Goal: Task Accomplishment & Management: Complete application form

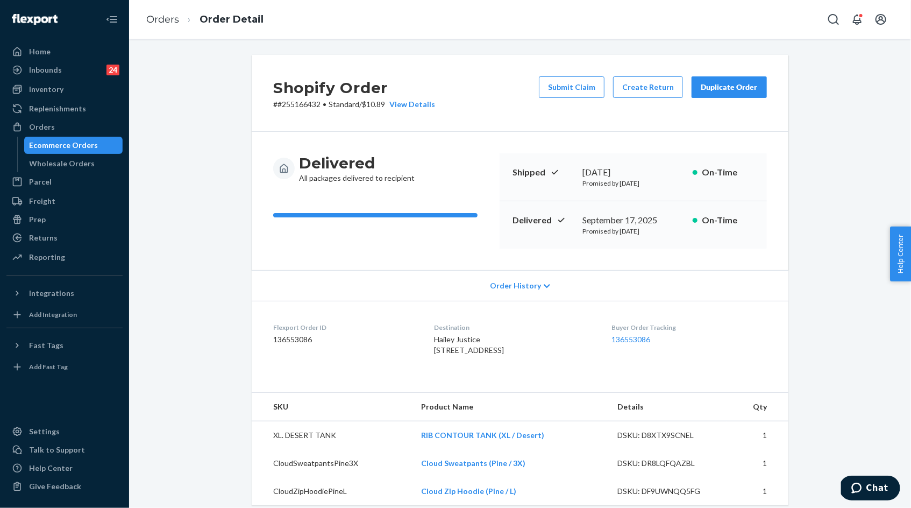
scroll to position [315, 0]
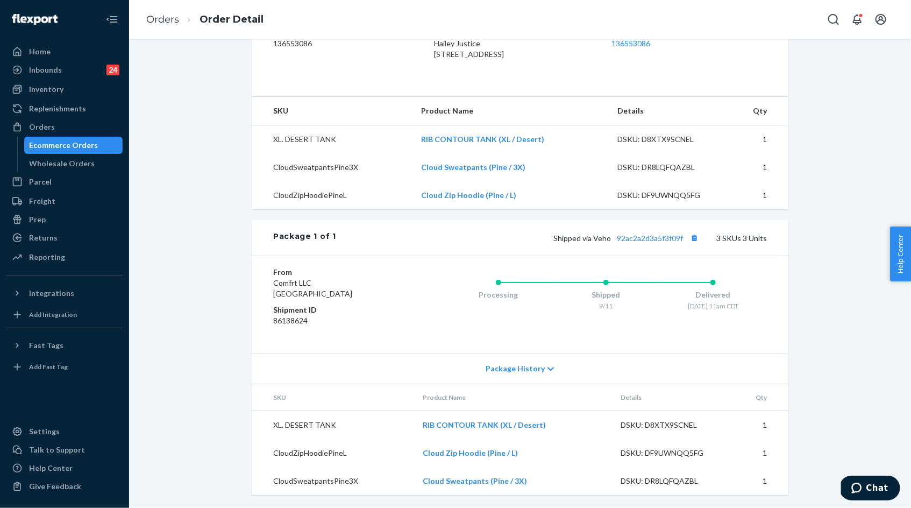
click at [160, 26] on li "Orders" at bounding box center [162, 20] width 33 height 14
click at [155, 25] on li "Orders" at bounding box center [162, 20] width 33 height 14
click at [155, 19] on link "Orders" at bounding box center [162, 19] width 33 height 12
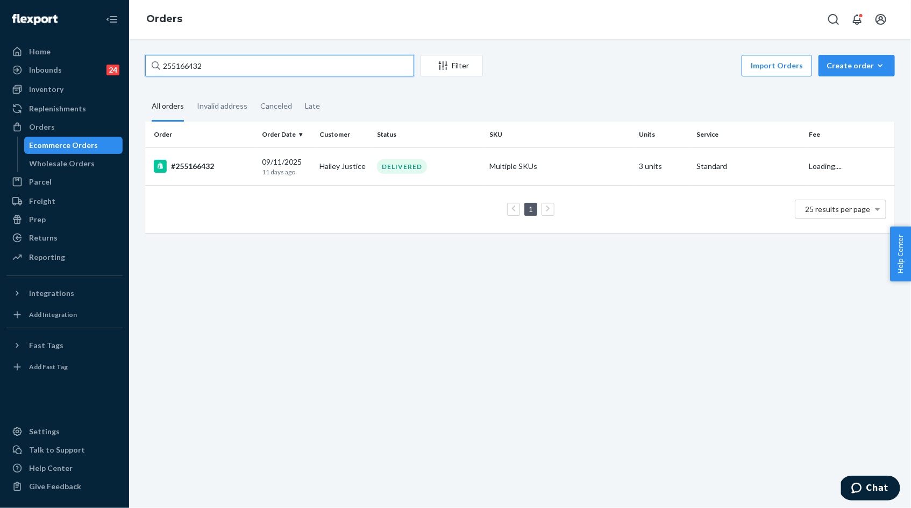
click at [194, 66] on input "255166432" at bounding box center [279, 66] width 269 height 22
paste input "11253"
type input "255111253"
click at [213, 169] on div "#255111253" at bounding box center [203, 166] width 99 height 13
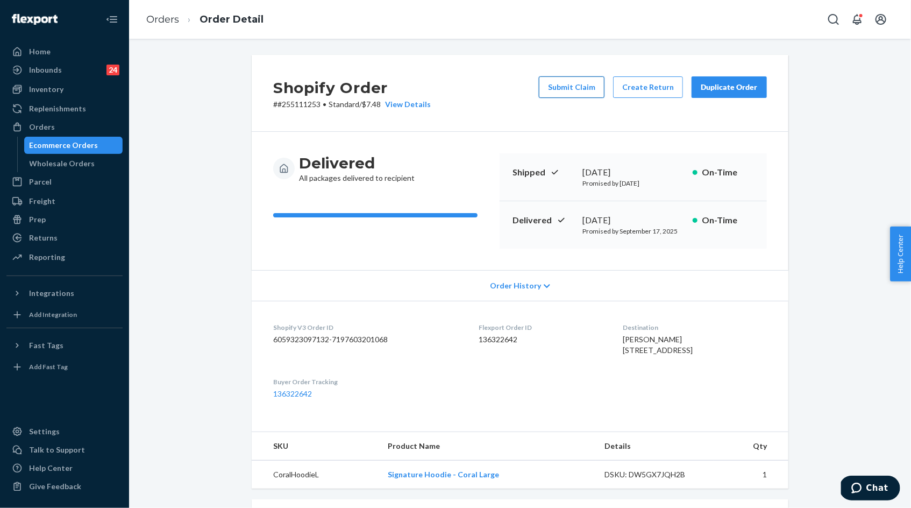
click at [587, 89] on button "Submit Claim" at bounding box center [572, 87] width 66 height 22
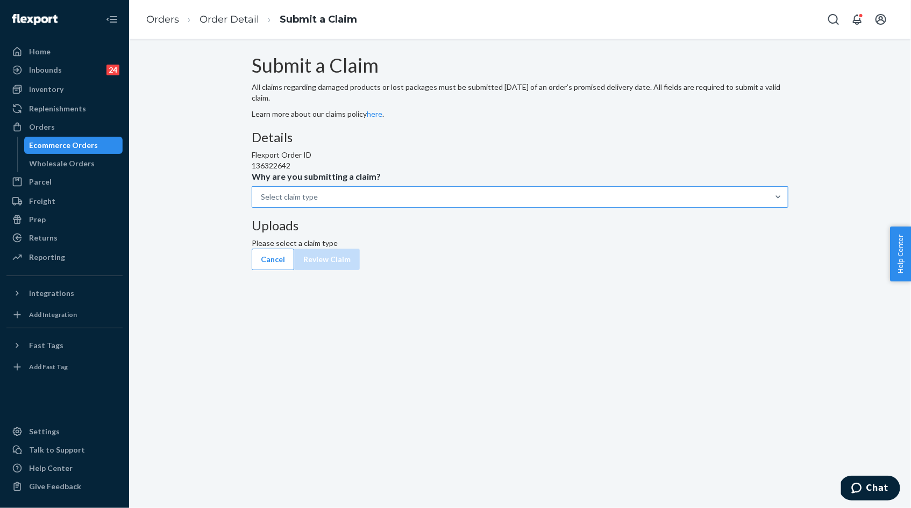
click at [424, 207] on div "Select claim type" at bounding box center [510, 196] width 516 height 19
click at [262, 202] on input "Why are you submitting a claim? Select claim type" at bounding box center [261, 196] width 1 height 11
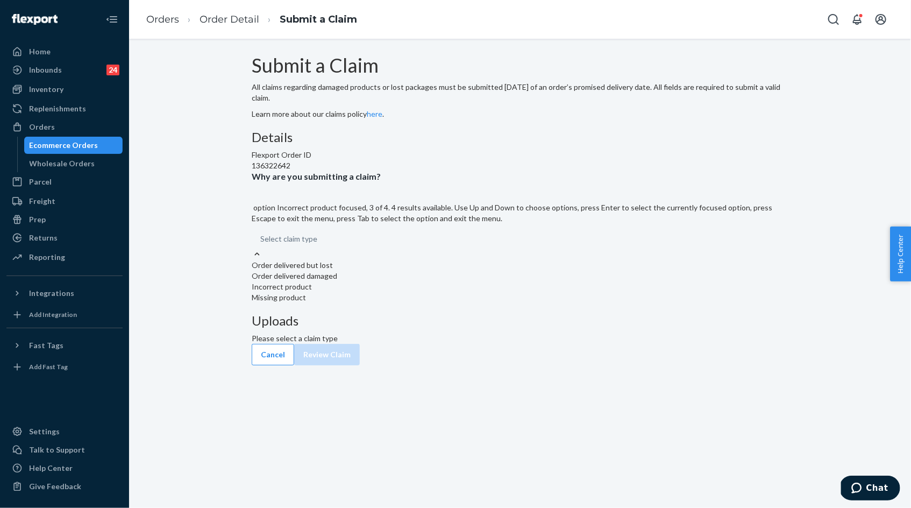
click at [421, 292] on div "Incorrect product" at bounding box center [520, 286] width 537 height 11
click at [261, 244] on input "Why are you submitting a claim? option Incorrect product focused, 3 of 4. 4 res…" at bounding box center [260, 238] width 1 height 11
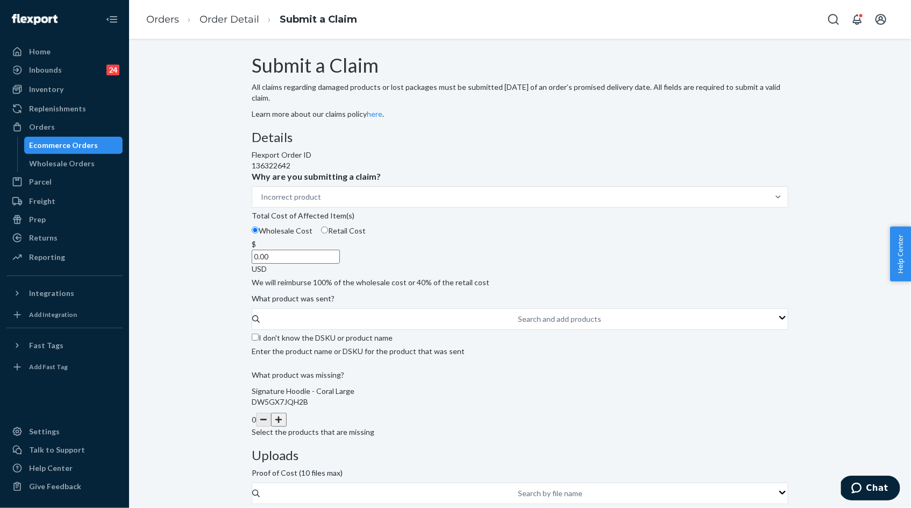
click at [340, 264] on input "0.00" at bounding box center [296, 257] width 88 height 14
click at [340, 264] on input "32.00" at bounding box center [296, 257] width 88 height 14
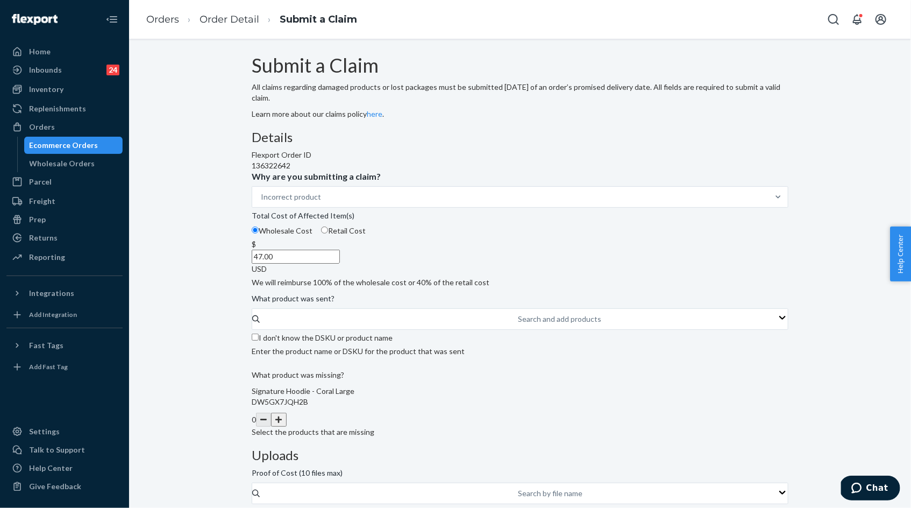
type input "47.00"
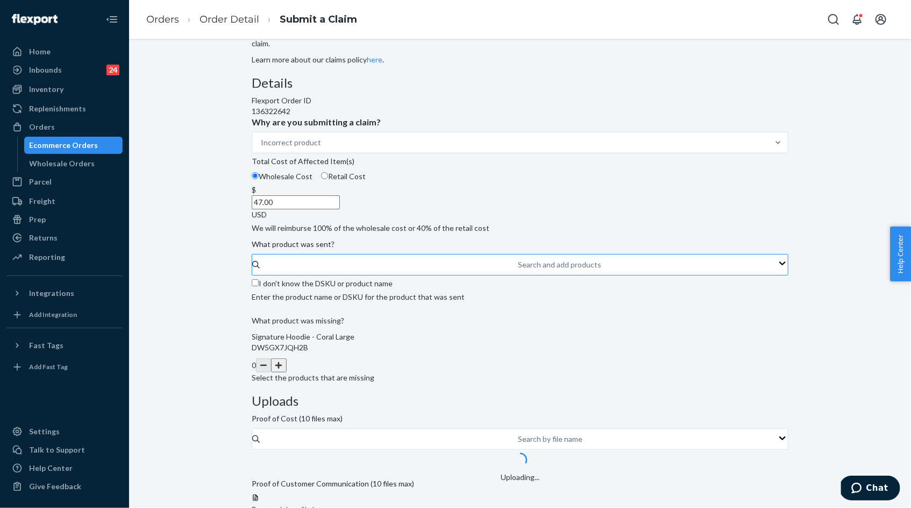
click at [518, 270] on div "Search and add products" at bounding box center [559, 264] width 83 height 11
click at [518, 270] on input "Search and add products" at bounding box center [518, 264] width 1 height 11
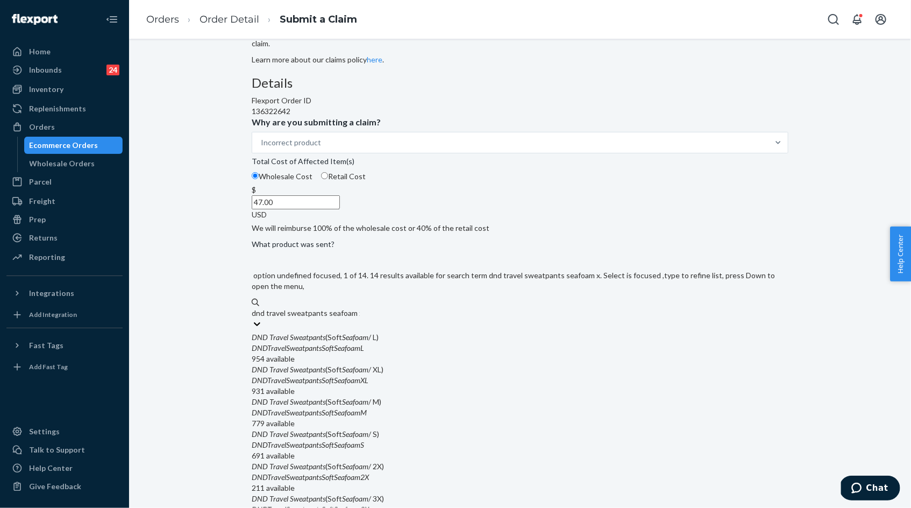
type input "dnd travel sweatpants seafoam xl"
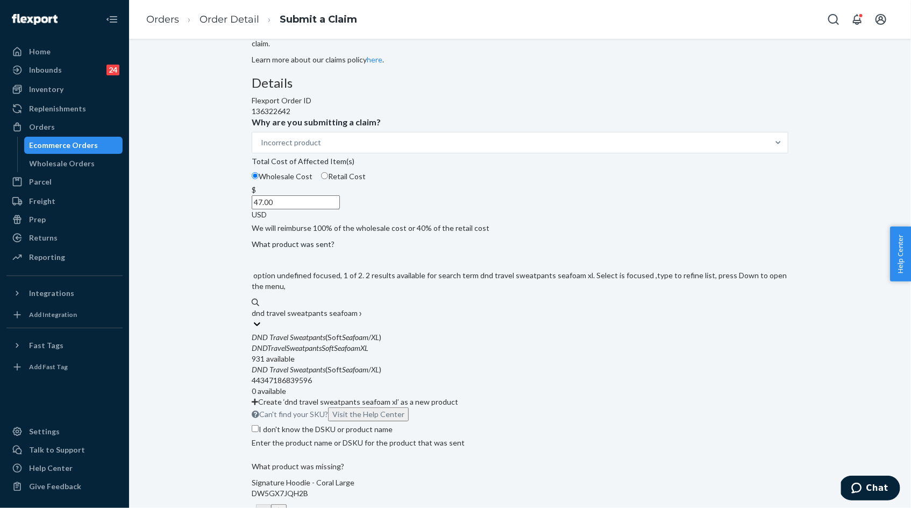
click at [383, 343] on div "DND Travel Sweatpants (Soft Seafoam / XL )" at bounding box center [520, 337] width 537 height 11
click at [361, 318] on input "dnd travel sweatpants seafoam xl" at bounding box center [307, 313] width 110 height 11
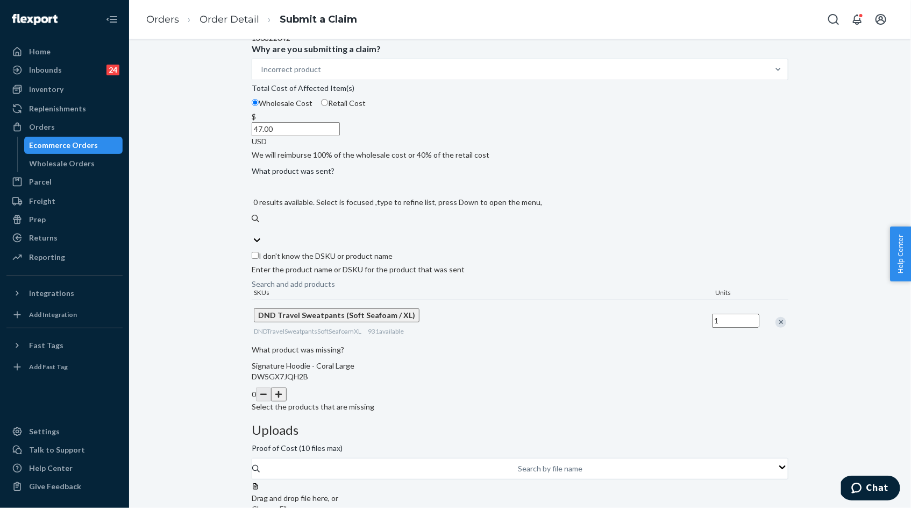
scroll to position [149, 0]
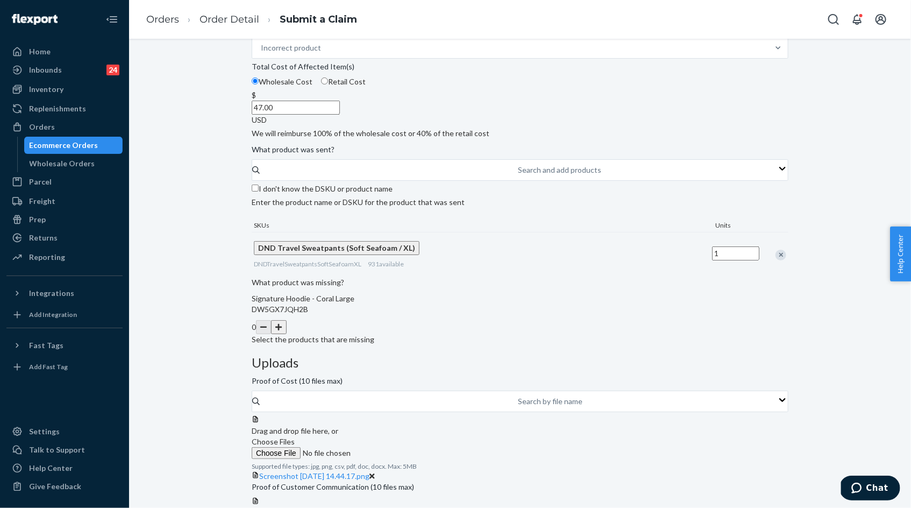
scroll to position [0, 0]
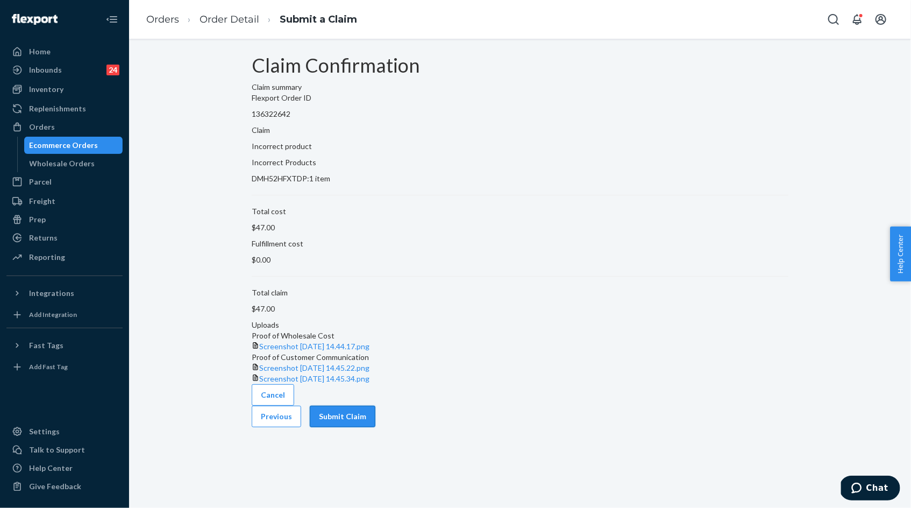
click at [375, 427] on button "Submit Claim" at bounding box center [343, 416] width 66 height 22
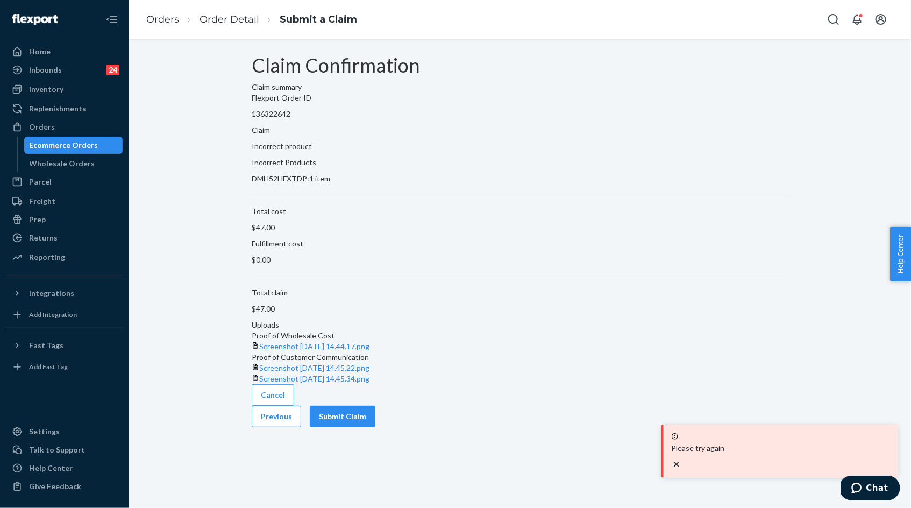
click at [753, 297] on div "Claim Confirmation Claim summary Flexport Order ID 136322642 Claim Incorrect pr…" at bounding box center [520, 219] width 537 height 329
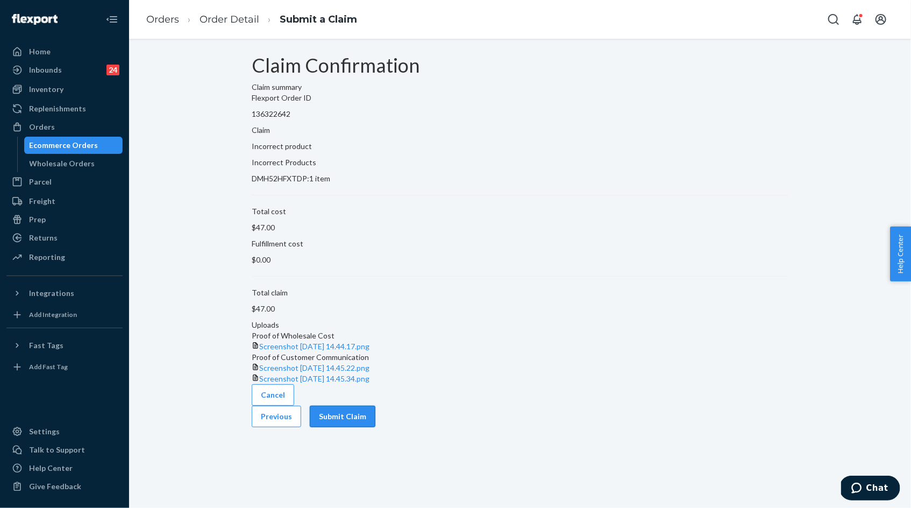
click at [375, 427] on button "Submit Claim" at bounding box center [343, 416] width 66 height 22
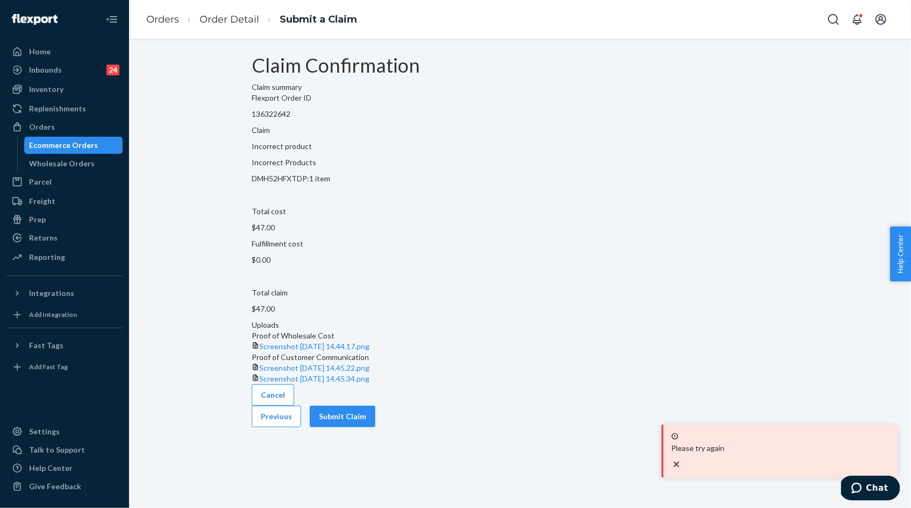
click at [714, 319] on section "Uploads Proof of Wholesale Cost Screenshot 2025-09-22 at 14.44.17.png Proof of …" at bounding box center [520, 351] width 537 height 65
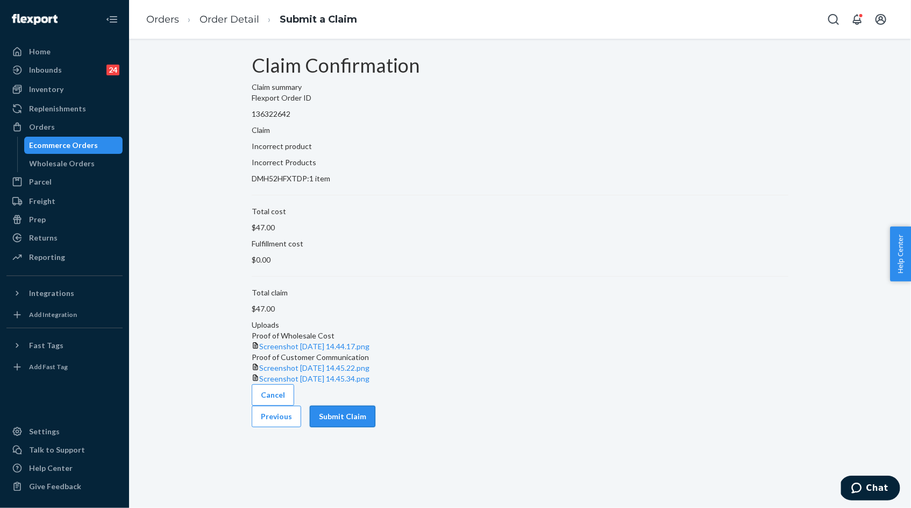
click at [375, 427] on button "Submit Claim" at bounding box center [343, 416] width 66 height 22
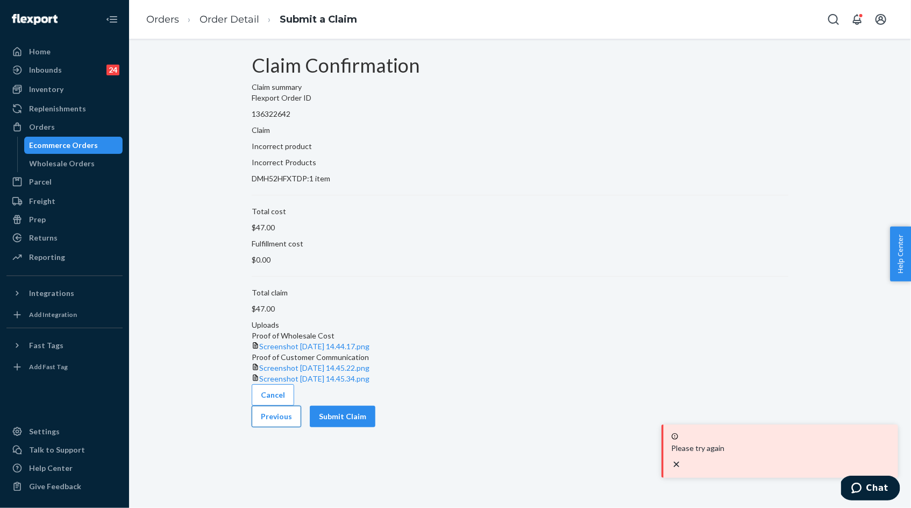
click at [301, 427] on button "Previous" at bounding box center [276, 416] width 49 height 22
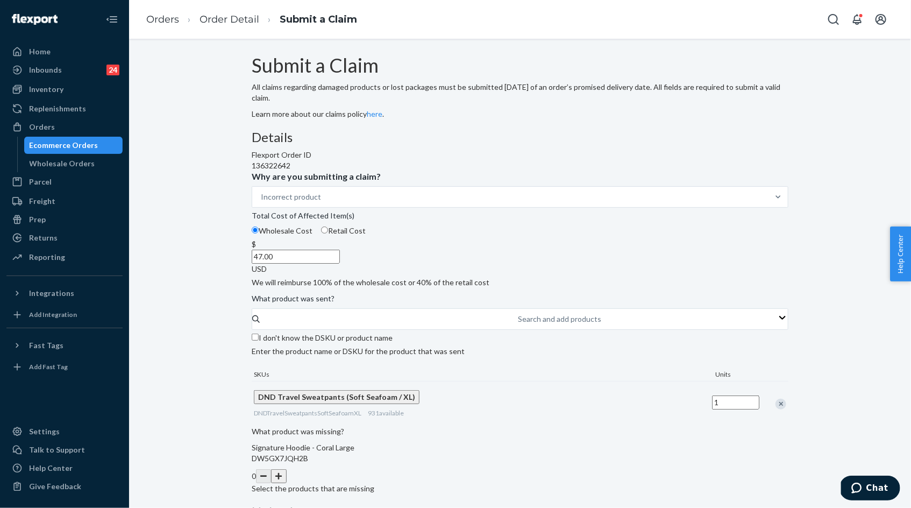
scroll to position [160, 0]
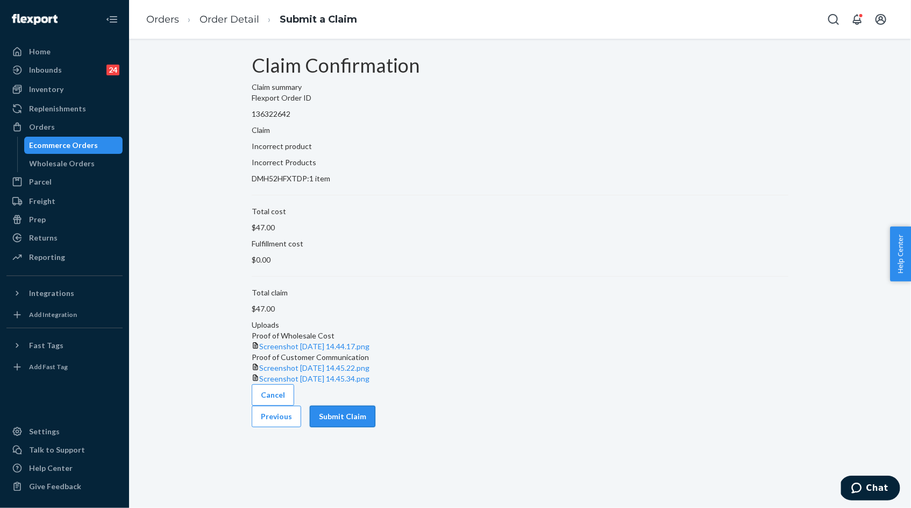
click at [375, 427] on button "Submit Claim" at bounding box center [343, 416] width 66 height 22
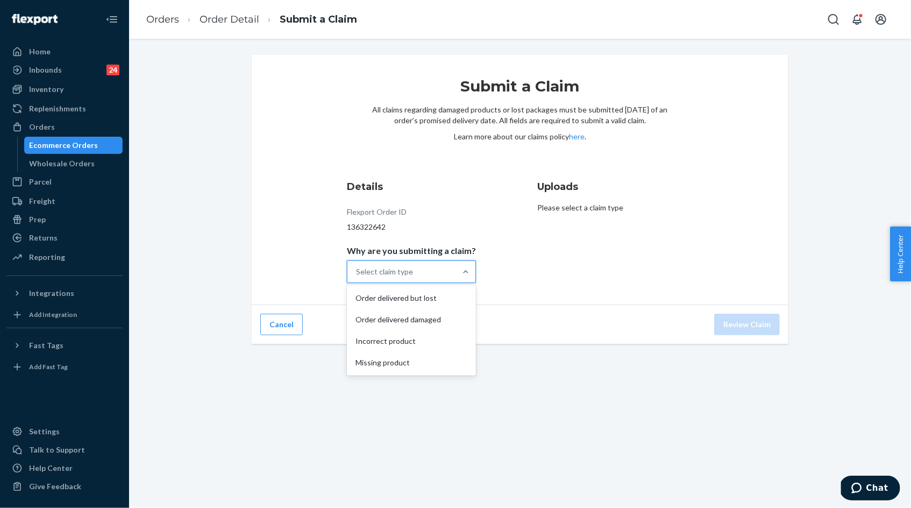
click at [455, 267] on div "Select claim type" at bounding box center [401, 272] width 109 height 22
click at [357, 267] on input "Why are you submitting a claim? option Order delivered but lost focused, 1 of 4…" at bounding box center [356, 271] width 1 height 11
click at [448, 342] on div "Incorrect product" at bounding box center [411, 341] width 125 height 22
click at [357, 277] on input "Why are you submitting a claim? option Incorrect product focused, 0 of 4. 4 res…" at bounding box center [356, 271] width 1 height 11
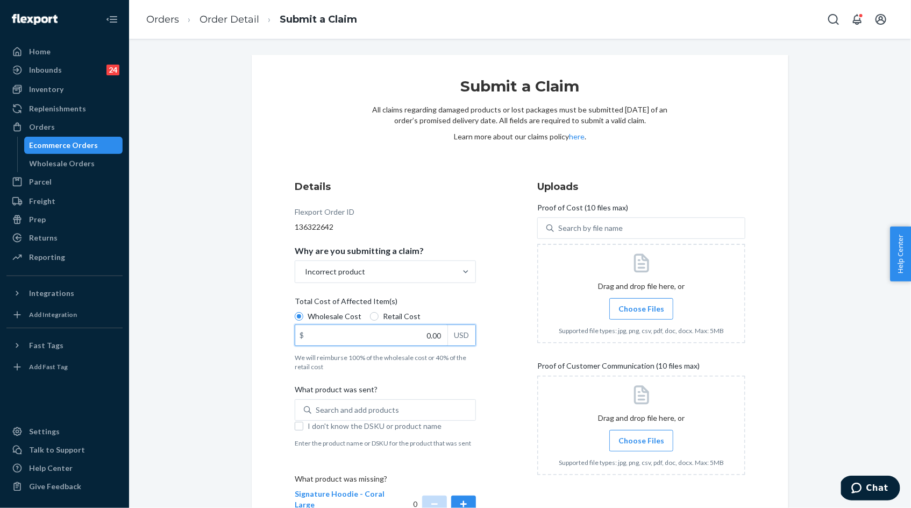
click at [434, 335] on input "0.00" at bounding box center [371, 335] width 152 height 20
type input "47.00"
click at [424, 409] on div "Search and add products" at bounding box center [393, 409] width 164 height 19
click at [317, 409] on input "Search and add products" at bounding box center [316, 409] width 1 height 11
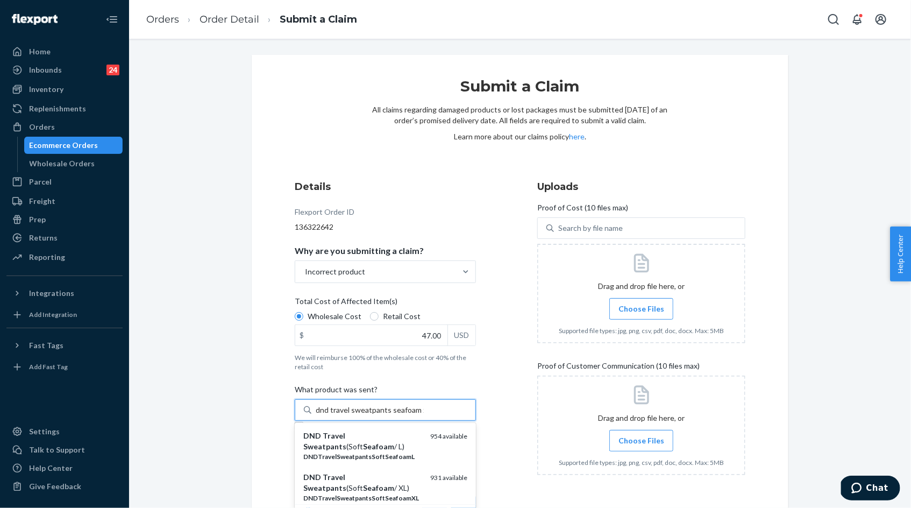
type input "dnd travel sweatpants seafoam xl"
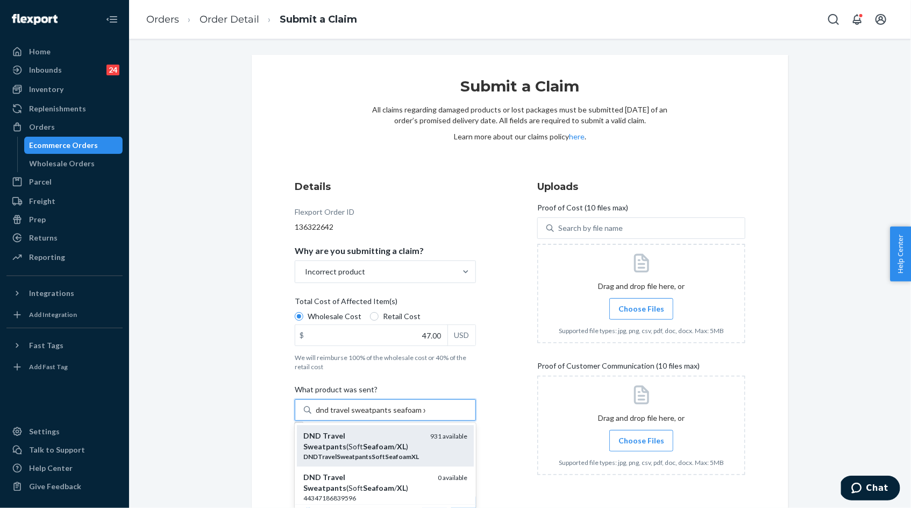
click at [385, 452] on div "DNDTravelSweatpantsSoftSeafoamXL" at bounding box center [362, 456] width 118 height 9
click at [385, 415] on input "dnd travel sweatpants seafoam xl" at bounding box center [371, 409] width 110 height 11
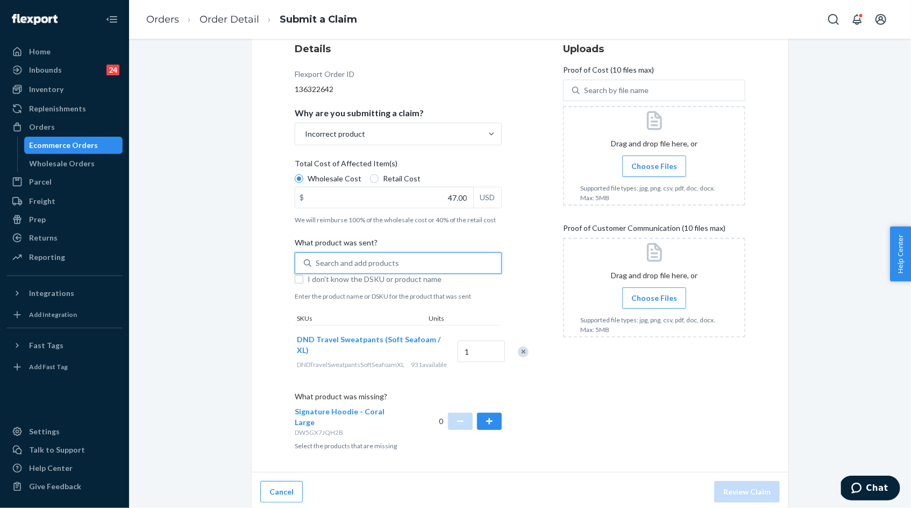
scroll to position [149, 0]
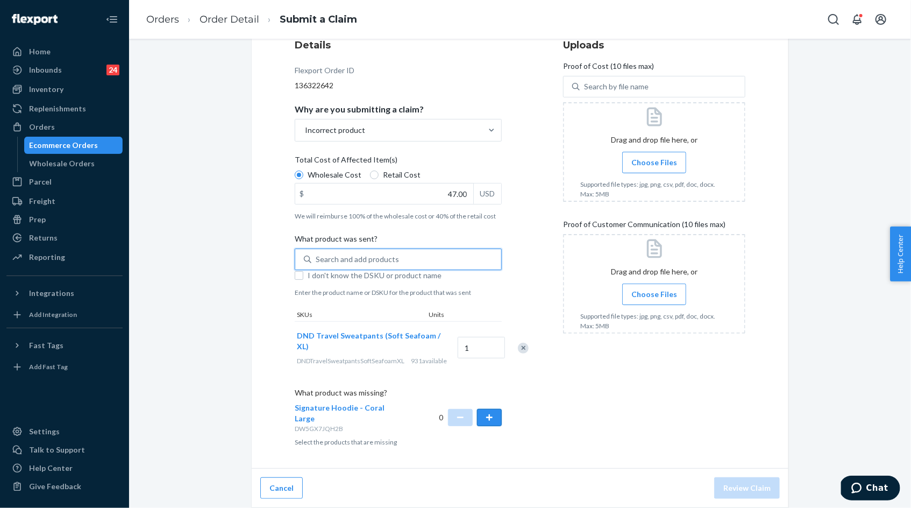
click at [490, 420] on button "button" at bounding box center [489, 417] width 25 height 17
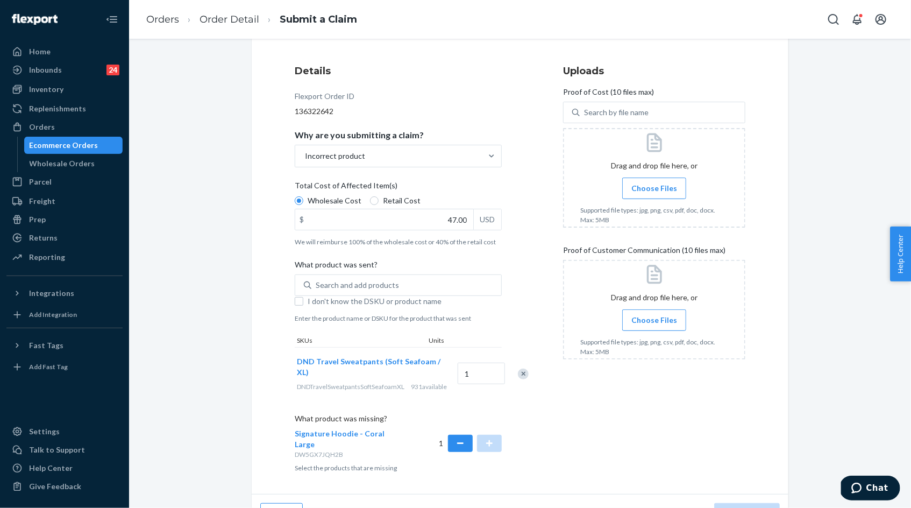
click at [652, 188] on span "Choose Files" at bounding box center [654, 188] width 46 height 11
click at [654, 188] on input "Choose Files" at bounding box center [654, 188] width 1 height 12
click at [654, 320] on span "Choose Files" at bounding box center [654, 320] width 46 height 11
click at [654, 320] on input "Choose Files" at bounding box center [654, 320] width 1 height 12
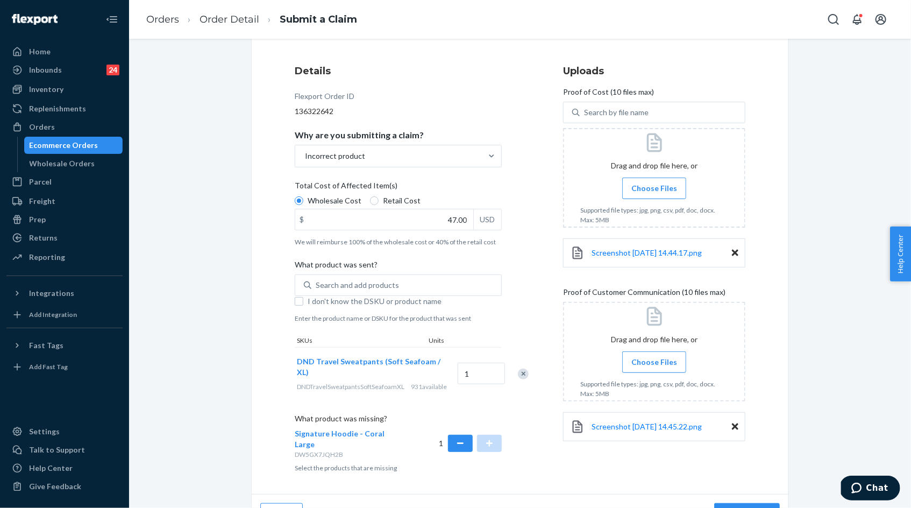
click at [662, 362] on span "Choose Files" at bounding box center [654, 362] width 46 height 11
click at [654, 362] on input "Choose Files" at bounding box center [654, 362] width 1 height 12
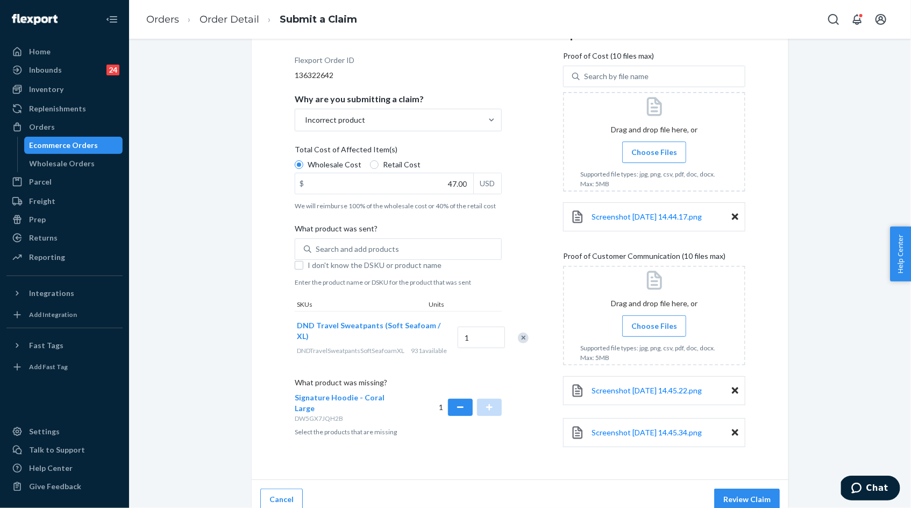
scroll to position [160, 0]
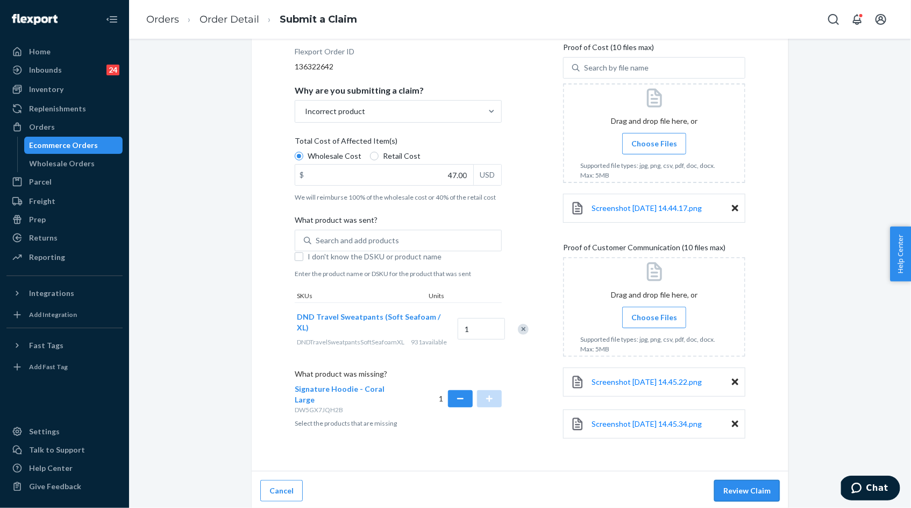
click at [736, 482] on button "Review Claim" at bounding box center [747, 491] width 66 height 22
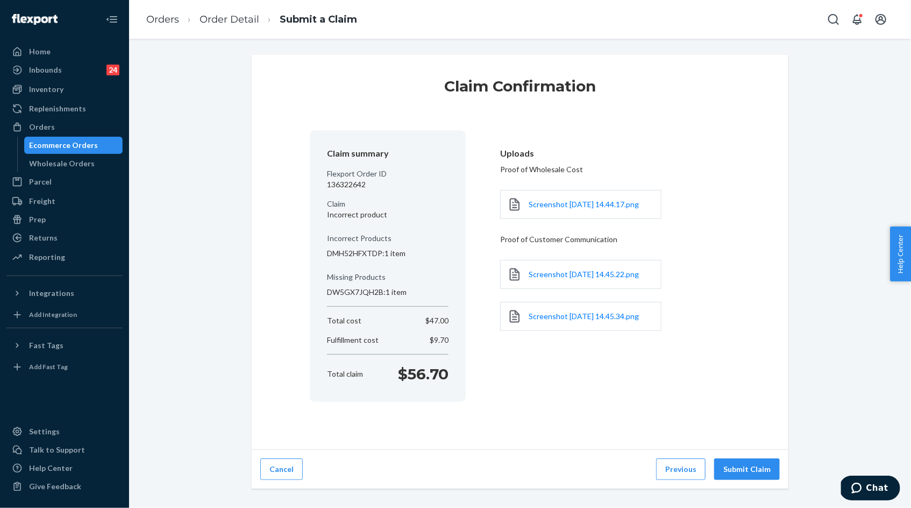
scroll to position [0, 0]
click at [744, 464] on button "Submit Claim" at bounding box center [747, 469] width 66 height 22
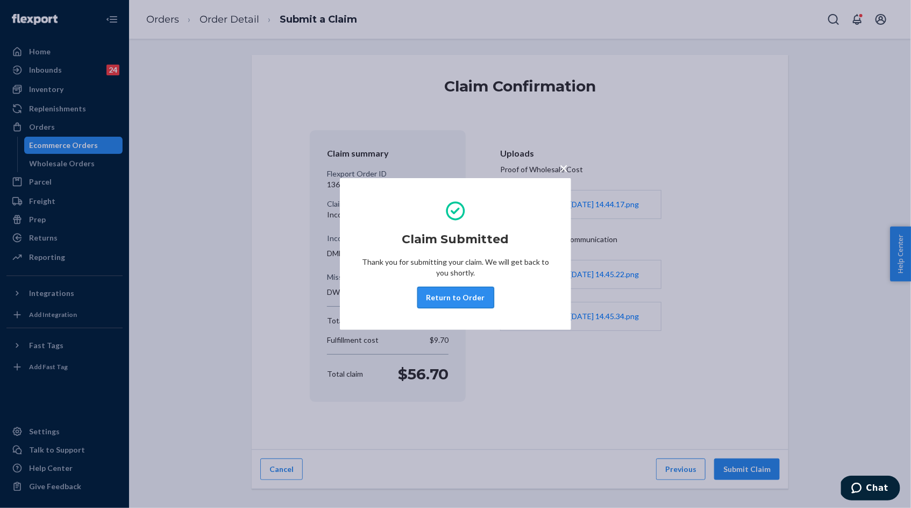
click at [468, 298] on button "Return to Order" at bounding box center [455, 298] width 77 height 22
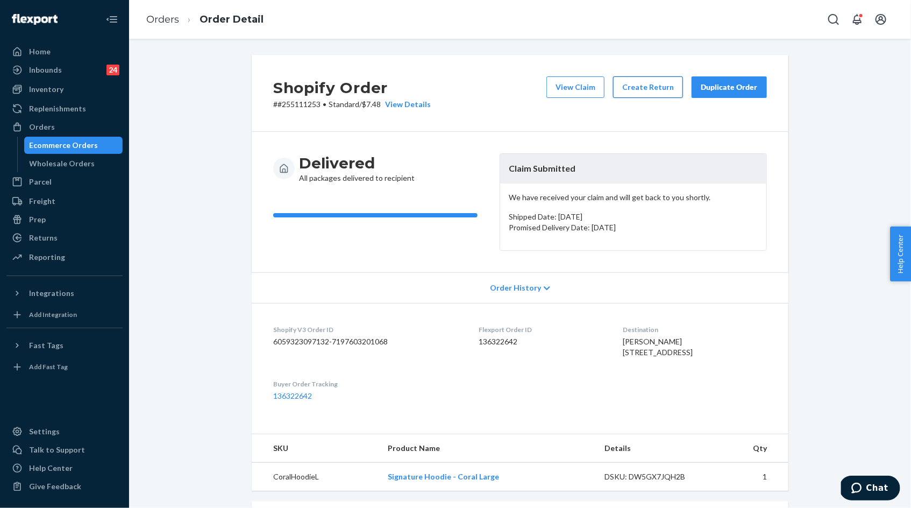
click at [654, 91] on button "Create Return" at bounding box center [648, 87] width 70 height 22
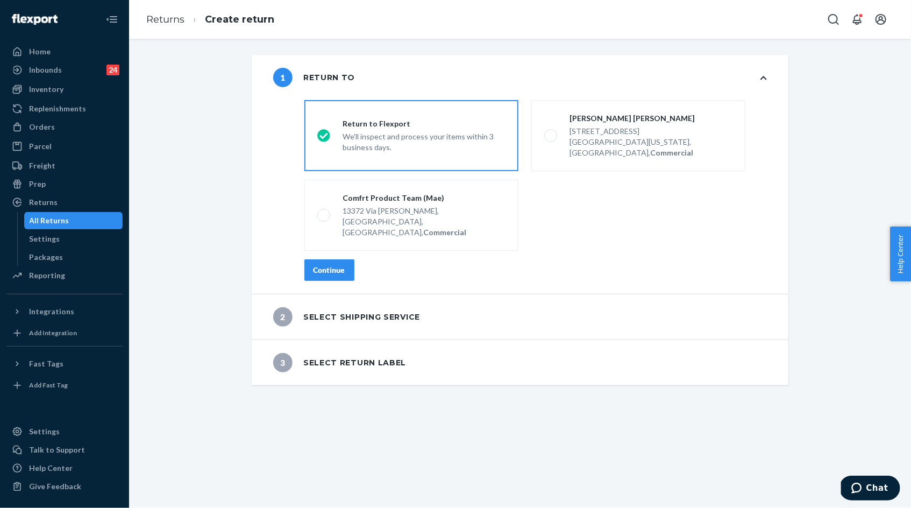
click at [345, 259] on button "Continue" at bounding box center [329, 270] width 50 height 22
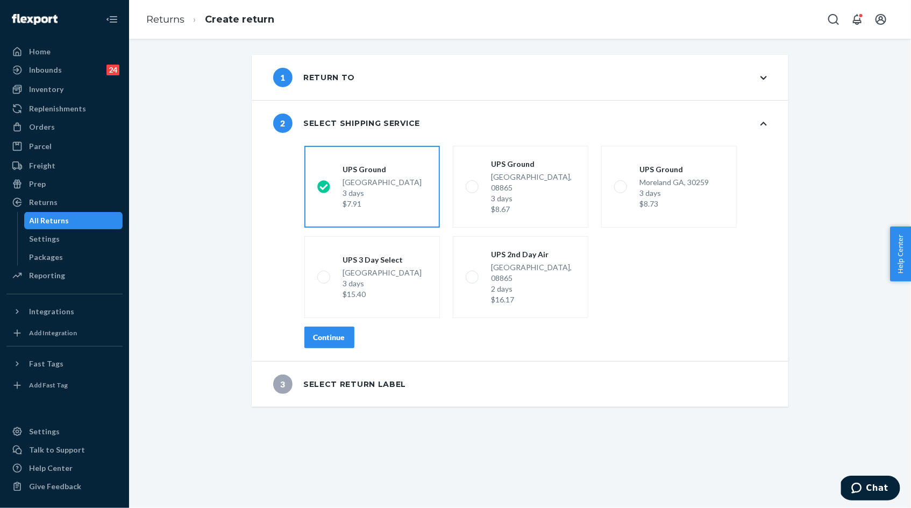
click at [332, 332] on div "Continue" at bounding box center [330, 337] width 32 height 11
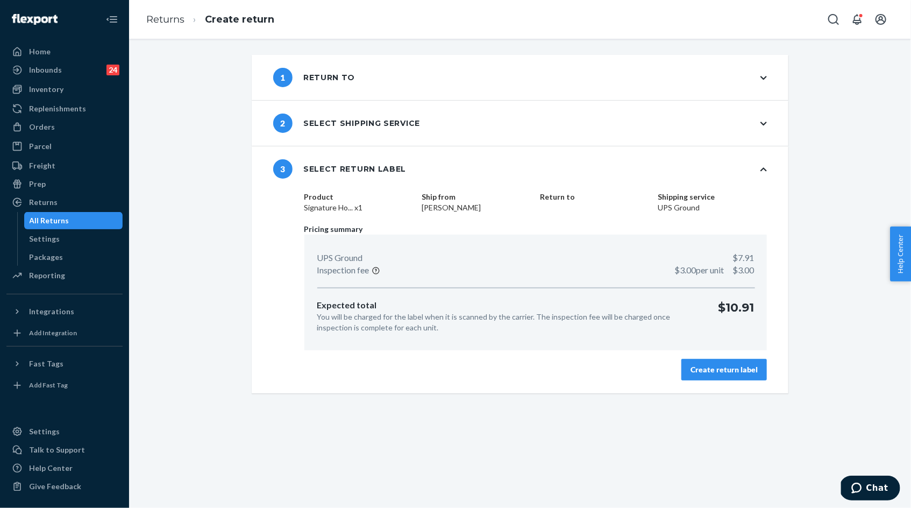
click at [700, 372] on div "Create return label" at bounding box center [723, 369] width 67 height 11
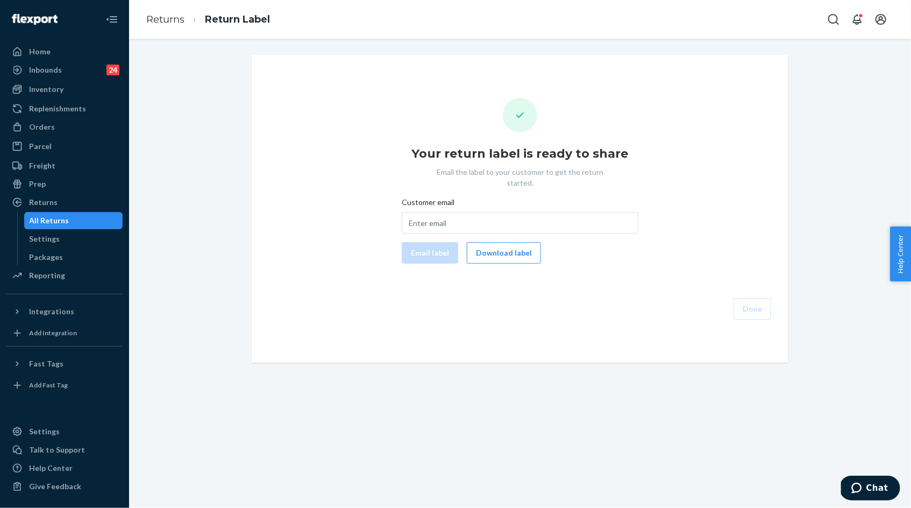
drag, startPoint x: 506, startPoint y: 246, endPoint x: 506, endPoint y: 258, distance: 11.3
click at [506, 246] on button "Download label" at bounding box center [504, 253] width 74 height 22
click at [83, 126] on div "Orders" at bounding box center [65, 126] width 114 height 15
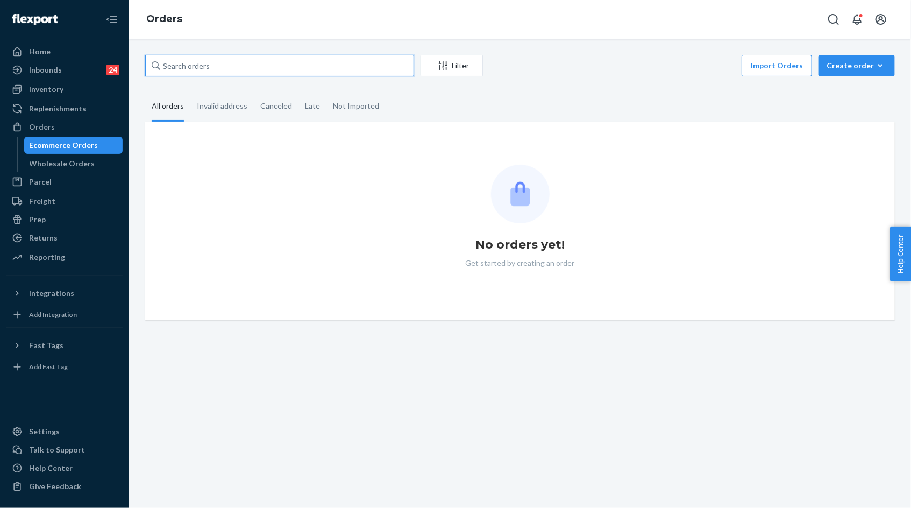
click at [194, 71] on input "text" at bounding box center [279, 66] width 269 height 22
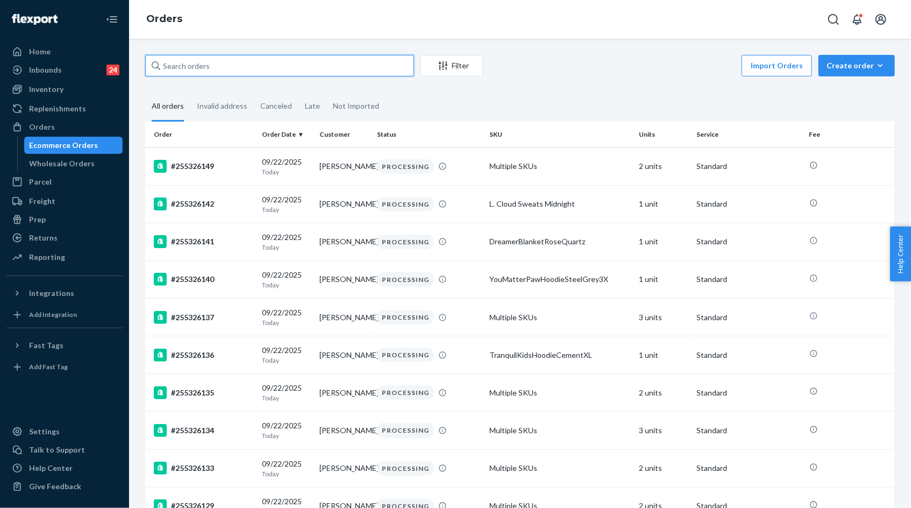
paste input "255263321"
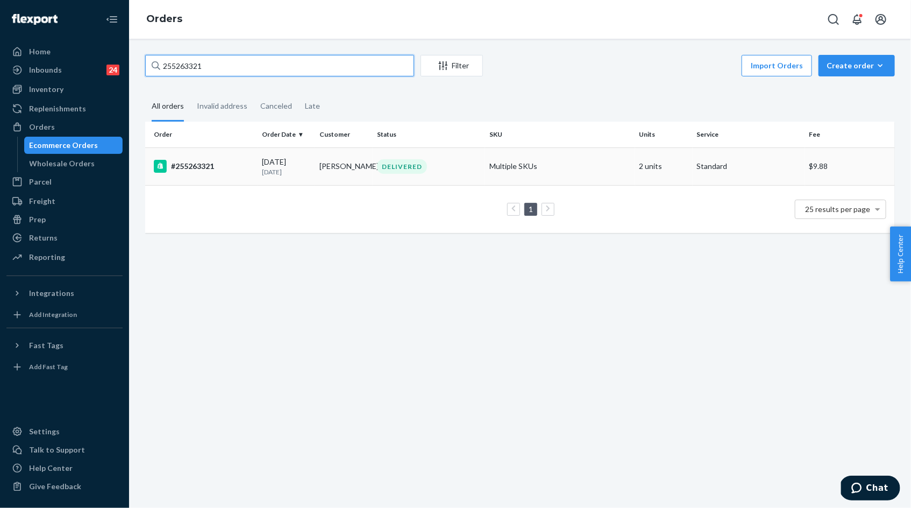
type input "255263321"
click at [219, 176] on td "#255263321" at bounding box center [201, 166] width 112 height 38
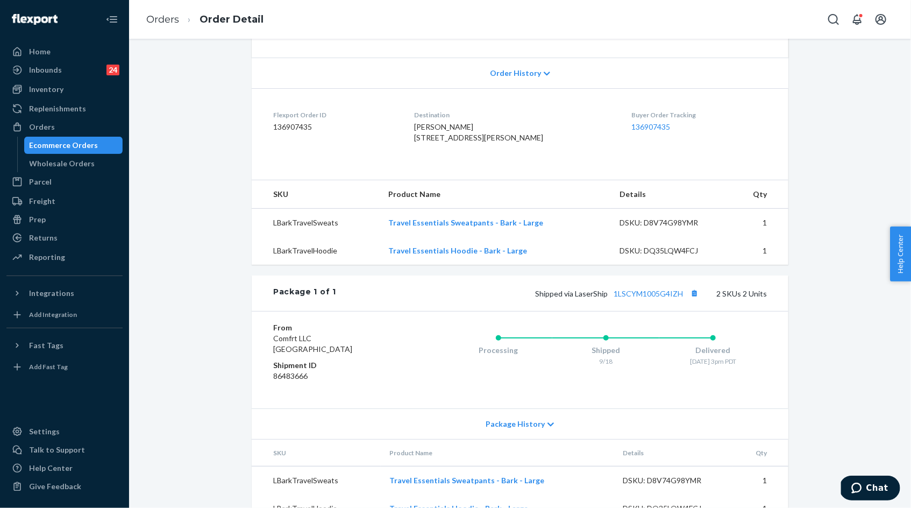
scroll to position [259, 0]
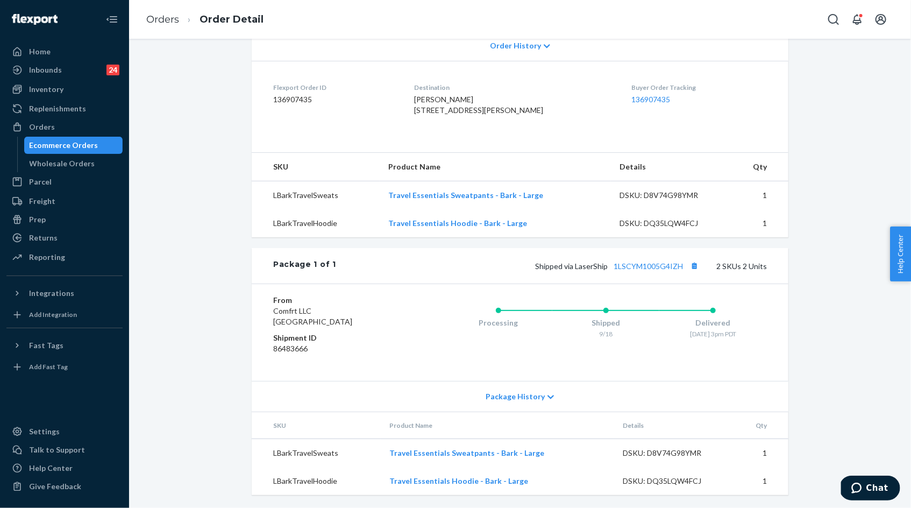
click at [540, 270] on span "Shipped via LaserShip 1LSCYM1005G4IZH" at bounding box center [618, 265] width 166 height 9
drag, startPoint x: 540, startPoint y: 270, endPoint x: 647, endPoint y: 272, distance: 107.6
click at [647, 272] on div "Shipped via LaserShip 1LSCYM1005G4IZH 2 SKUs 2 Units" at bounding box center [551, 266] width 431 height 14
copy span "Shipped via LaserShip 1LSCYM1005G4IZH"
click at [156, 15] on link "Orders" at bounding box center [162, 19] width 33 height 12
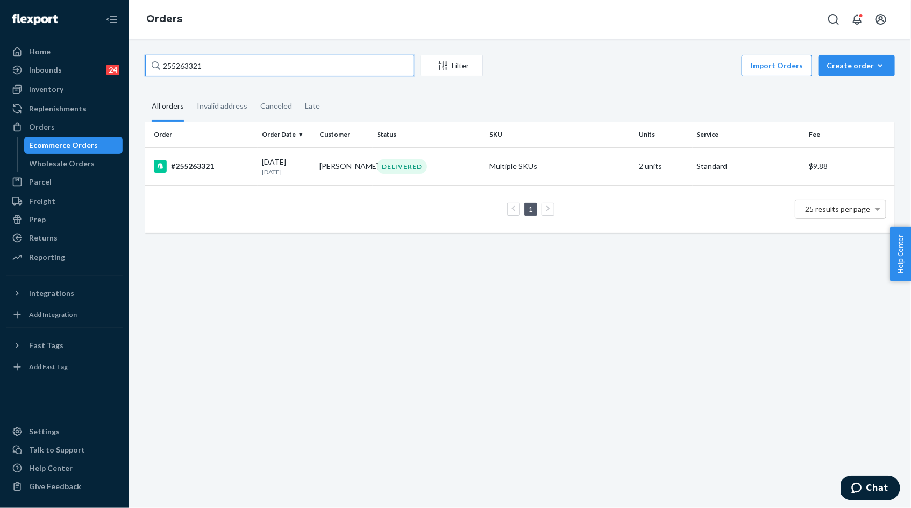
click at [207, 68] on input "255263321" at bounding box center [279, 66] width 269 height 22
paste input "3870695"
type input "253870695"
click at [285, 165] on div "06/16/2025 3 months ago" at bounding box center [286, 166] width 49 height 20
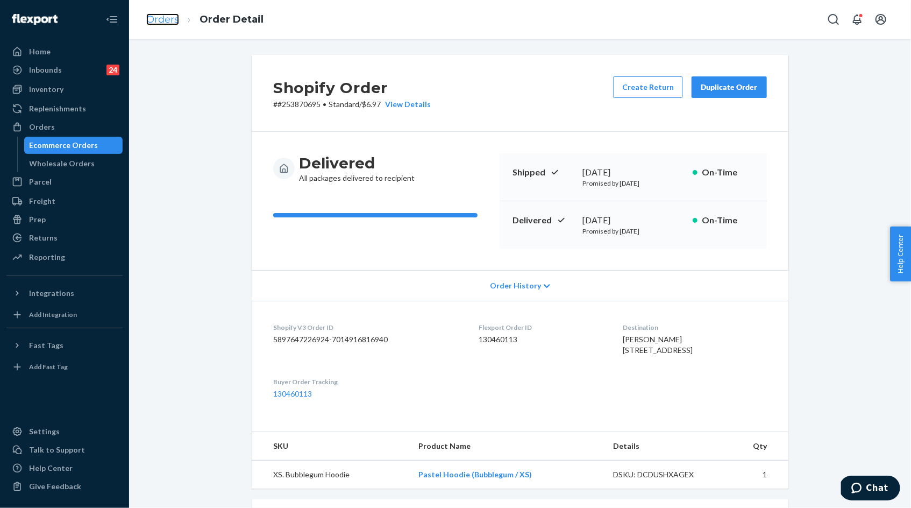
click at [155, 22] on link "Orders" at bounding box center [162, 19] width 33 height 12
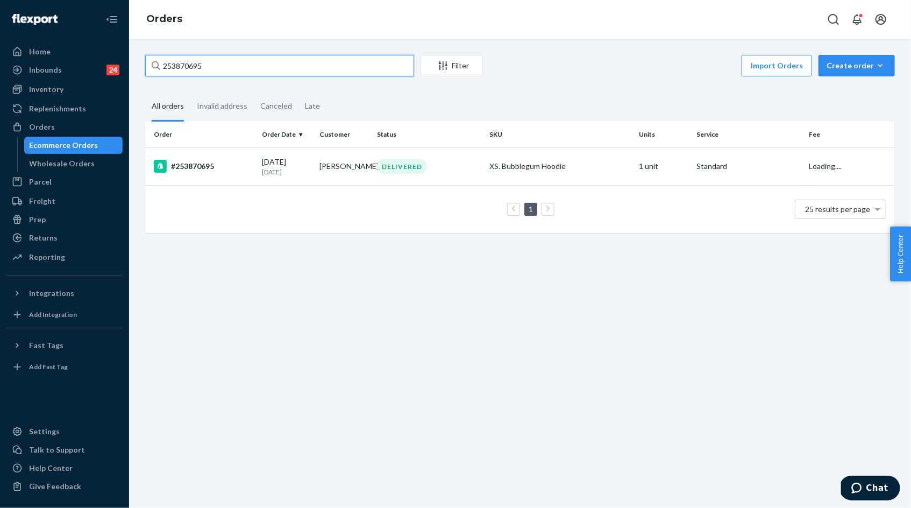
click at [201, 67] on input "253870695" at bounding box center [279, 66] width 269 height 22
paste input "06888"
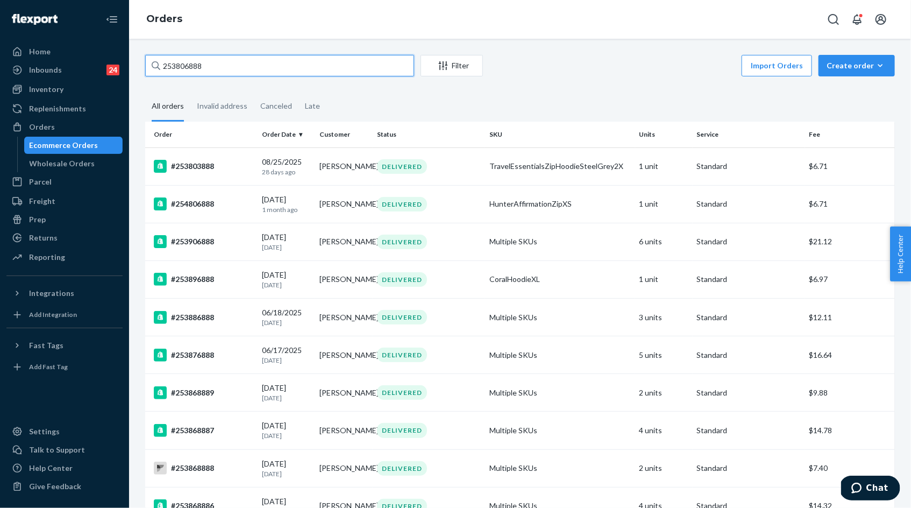
click at [320, 69] on input "253806888" at bounding box center [279, 66] width 269 height 22
paste input "June 9, 2025"
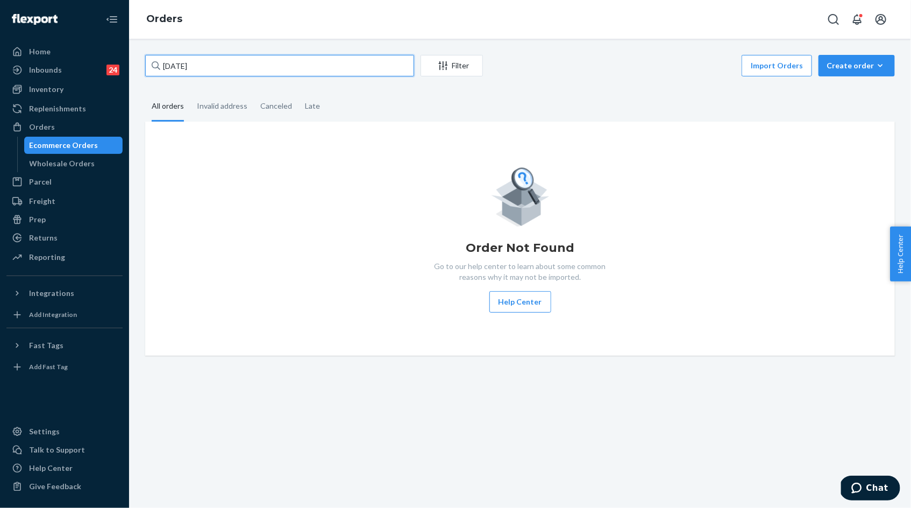
click at [204, 66] on input "June 9, 2025" at bounding box center [279, 66] width 269 height 22
paste input "25387069"
type input "253870695"
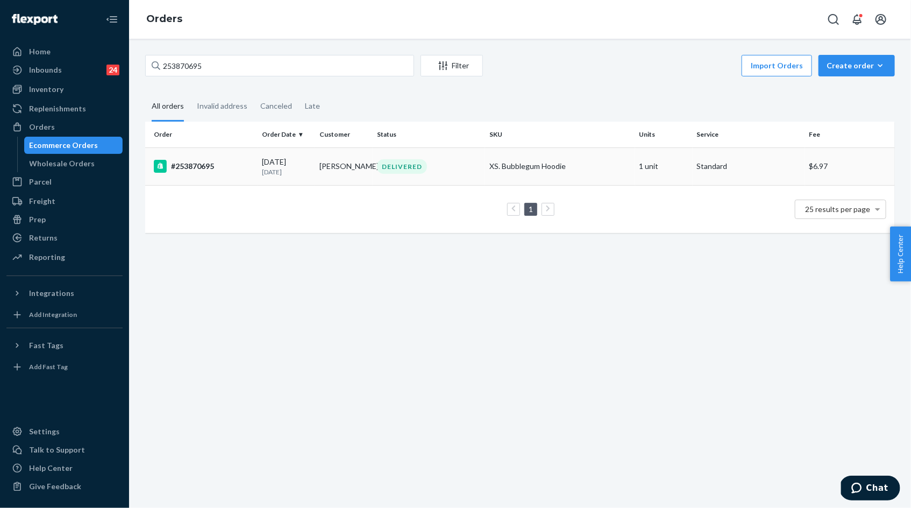
click at [277, 172] on p "3 months ago" at bounding box center [286, 171] width 49 height 9
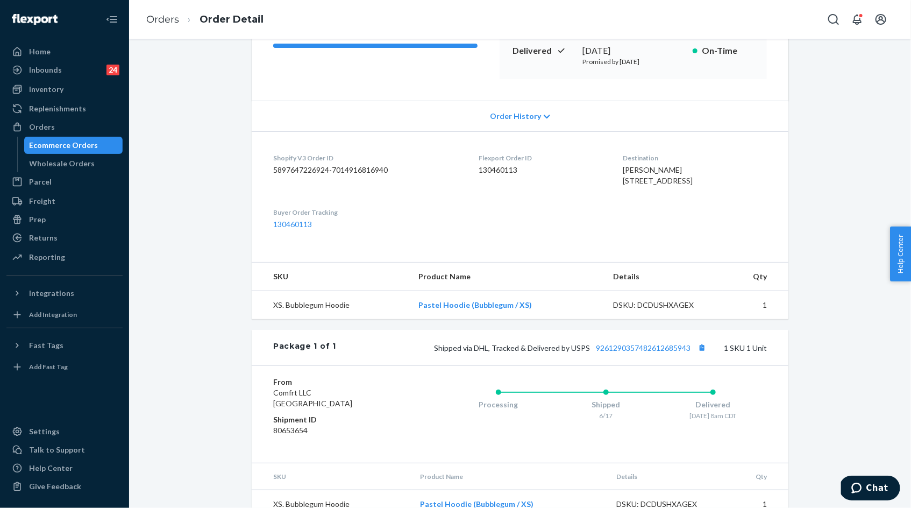
scroll to position [211, 0]
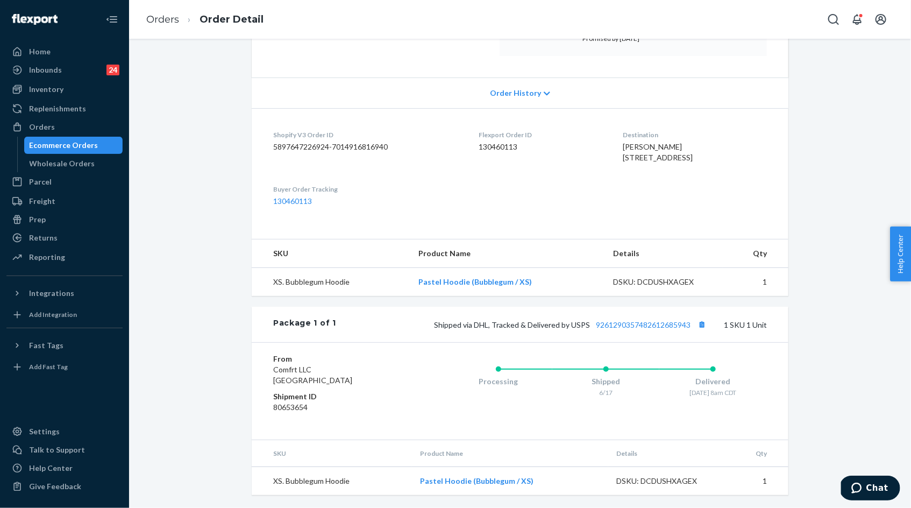
click at [455, 323] on span "Shipped via DHL, Tracked & Delivered by USPS 9261290357482612685943" at bounding box center [571, 324] width 275 height 9
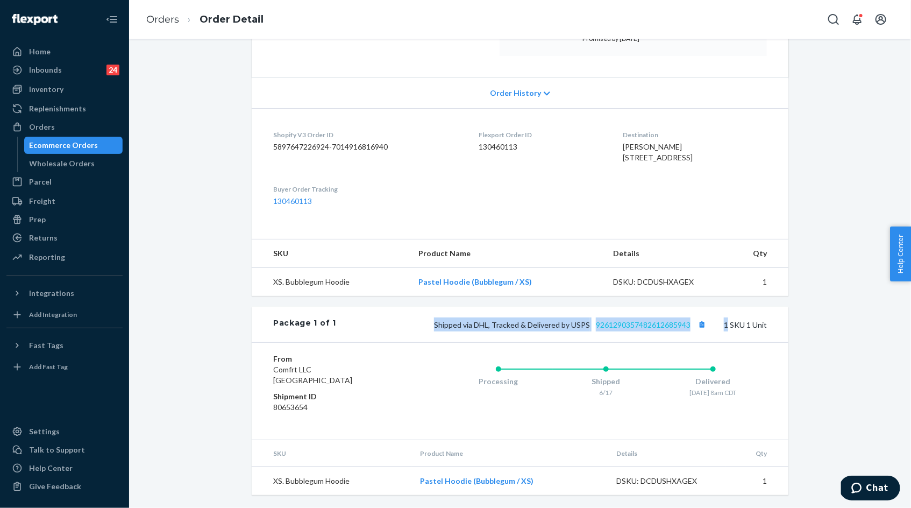
drag, startPoint x: 455, startPoint y: 323, endPoint x: 684, endPoint y: 323, distance: 228.6
click at [684, 323] on span "Shipped via DHL, Tracked & Delivered by USPS 9261290357482612685943" at bounding box center [571, 324] width 275 height 9
copy div "Shipped via DHL, Tracked & Delivered by USPS 9261290357482612685943 1"
